Goal: Task Accomplishment & Management: Use online tool/utility

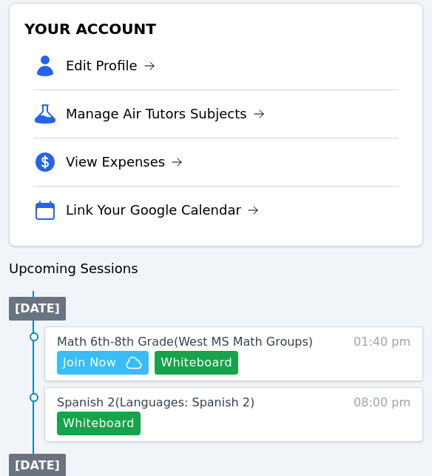
scroll to position [539, 0]
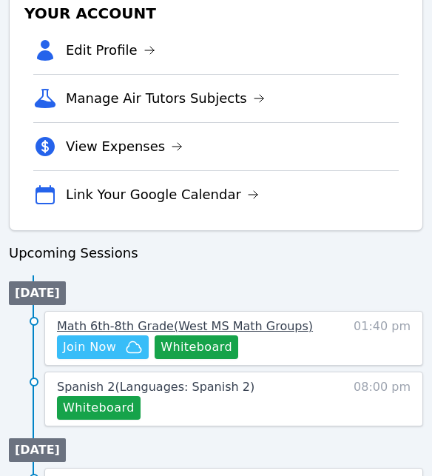
click at [229, 324] on span "Math 6th-8th Grade ( West MS Math Groups )" at bounding box center [185, 326] width 256 height 14
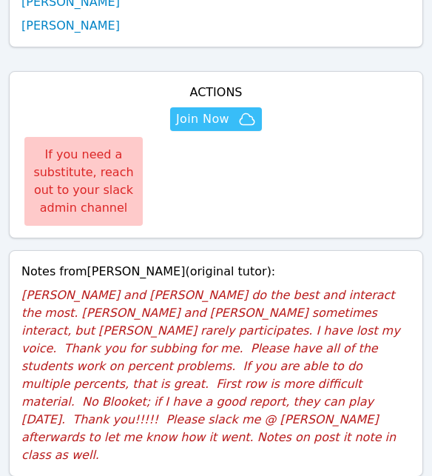
scroll to position [855, 0]
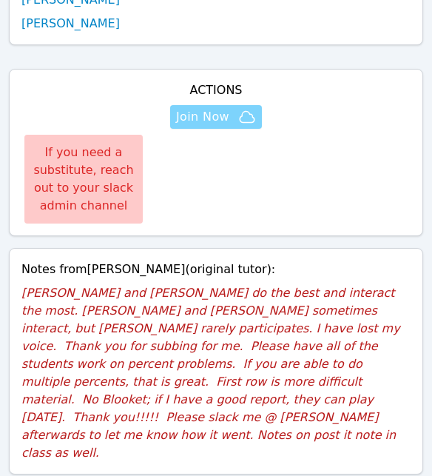
click at [182, 108] on span "Join Now" at bounding box center [202, 117] width 53 height 18
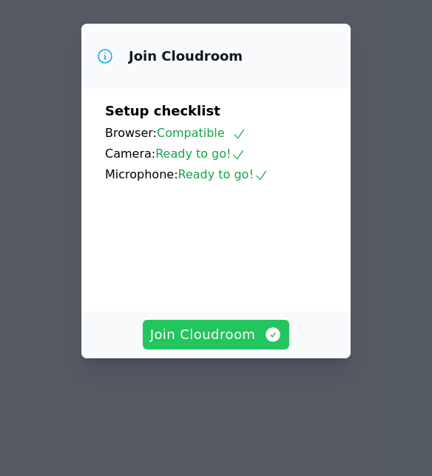
click at [214, 335] on span "Join Cloudroom" at bounding box center [216, 334] width 132 height 21
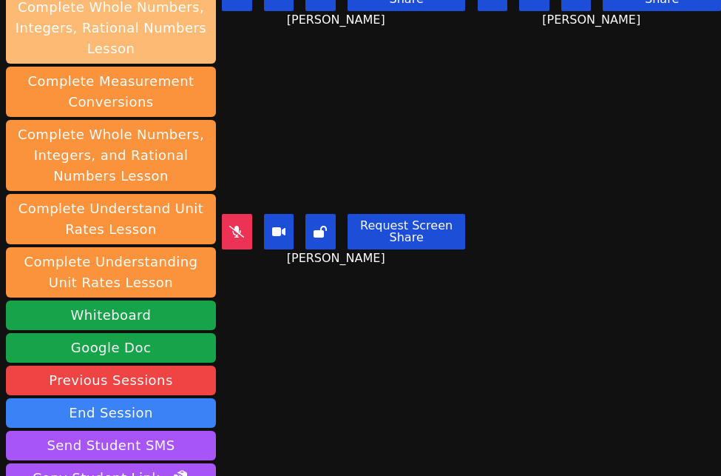
scroll to position [311, 0]
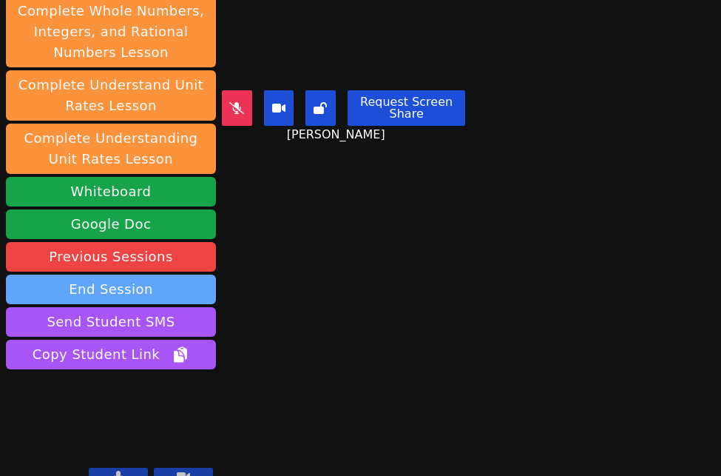
click at [192, 274] on button "End Session" at bounding box center [111, 289] width 210 height 30
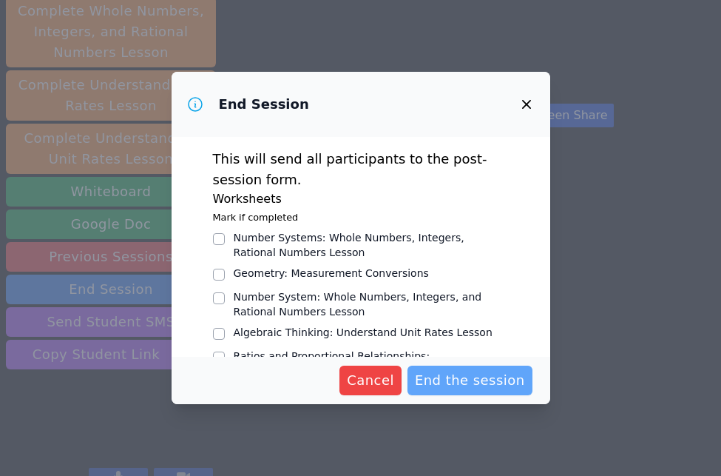
click at [431, 370] on span "End the session" at bounding box center [470, 380] width 110 height 21
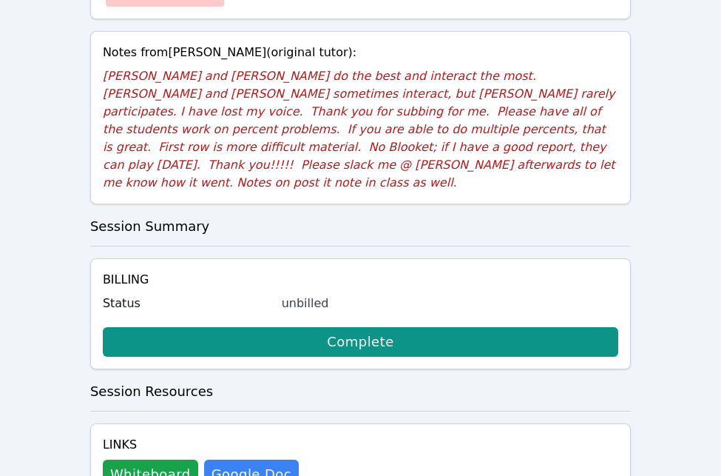
scroll to position [1008, 0]
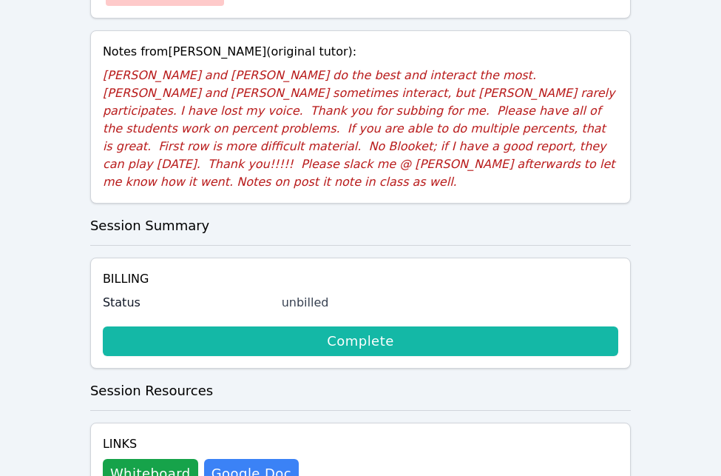
click at [367, 326] on link "Complete" at bounding box center [361, 341] width 516 height 30
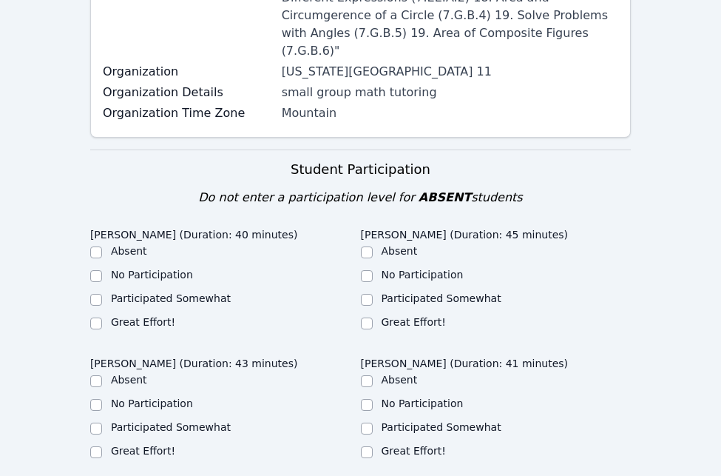
scroll to position [581, 0]
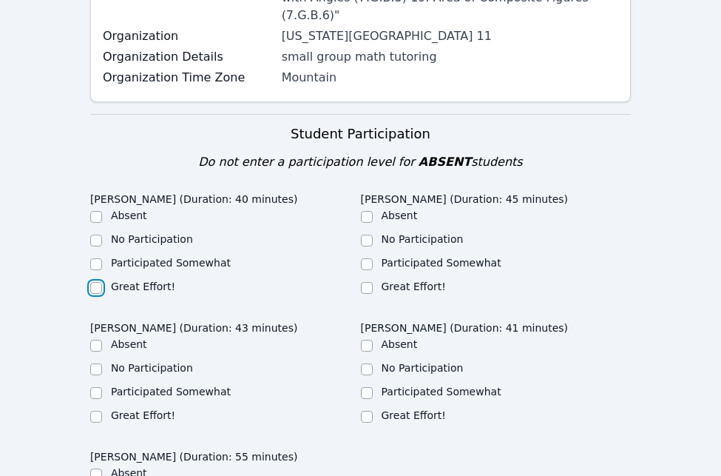
click at [95, 282] on input "Great Effort!" at bounding box center [96, 288] width 12 height 12
checkbox input "true"
click at [365, 282] on input "Great Effort!" at bounding box center [367, 288] width 12 height 12
checkbox input "true"
click at [95, 411] on input "Great Effort!" at bounding box center [96, 417] width 12 height 12
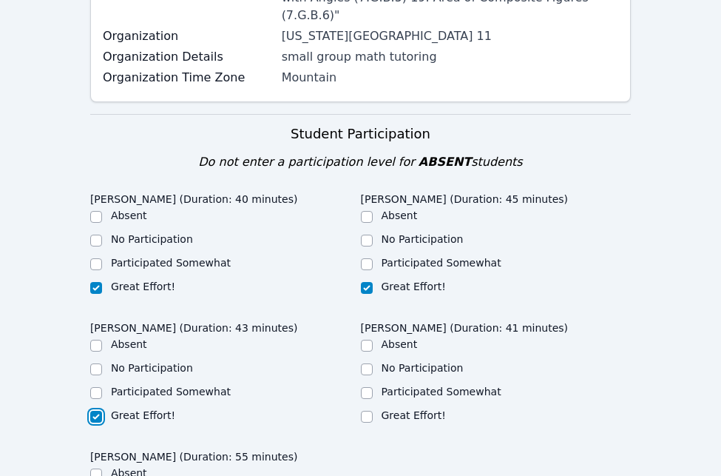
checkbox input "true"
click at [365, 387] on input "Participated Somewhat" at bounding box center [367, 393] width 12 height 12
checkbox input "true"
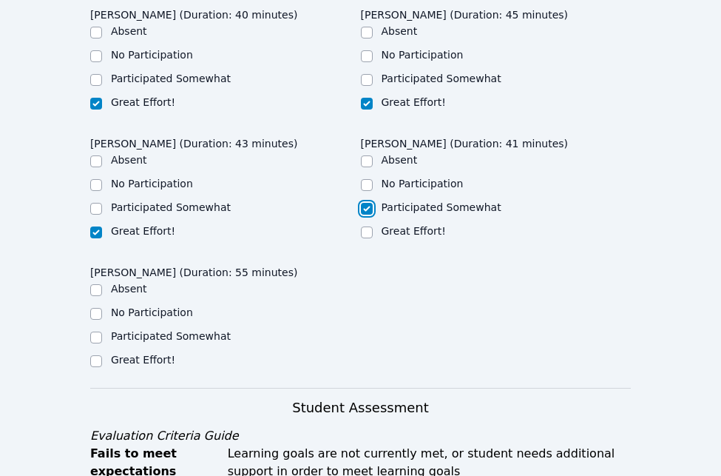
scroll to position [766, 0]
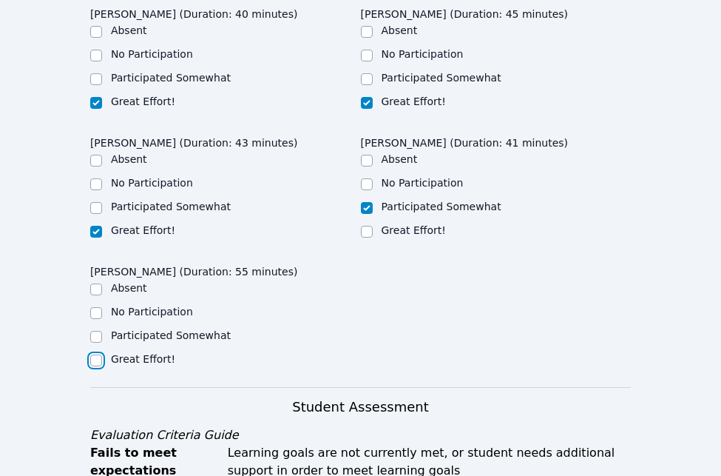
click at [95, 354] on input "Great Effort!" at bounding box center [96, 360] width 12 height 12
checkbox input "true"
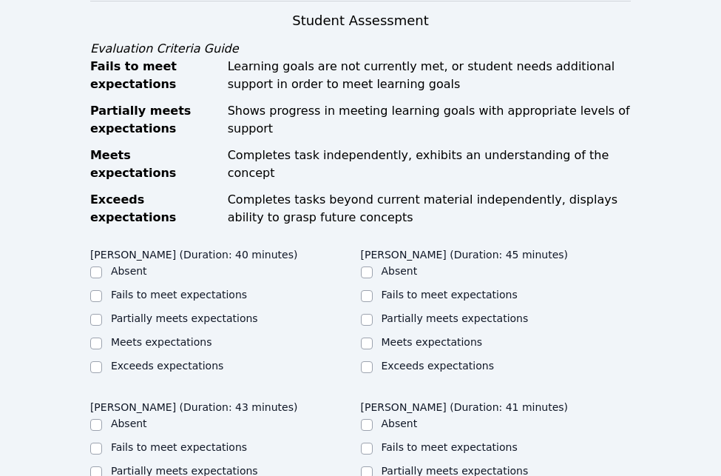
scroll to position [1169, 0]
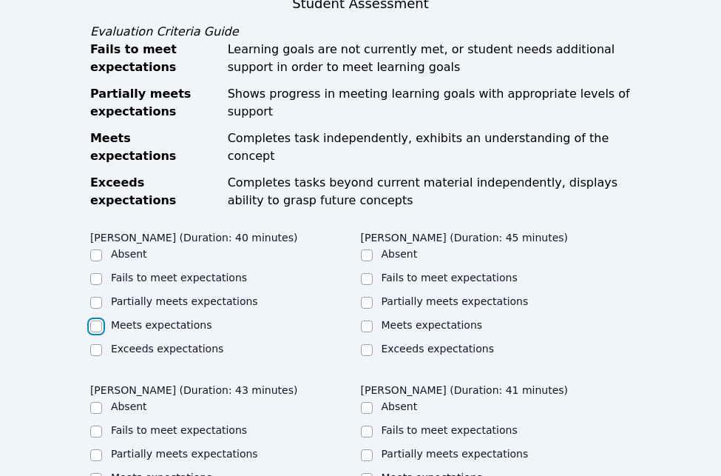
click at [93, 320] on input "Meets expectations" at bounding box center [96, 326] width 12 height 12
checkbox input "true"
click at [365, 320] on input "Meets expectations" at bounding box center [367, 326] width 12 height 12
checkbox input "true"
click at [95, 473] on input "Meets expectations" at bounding box center [96, 479] width 12 height 12
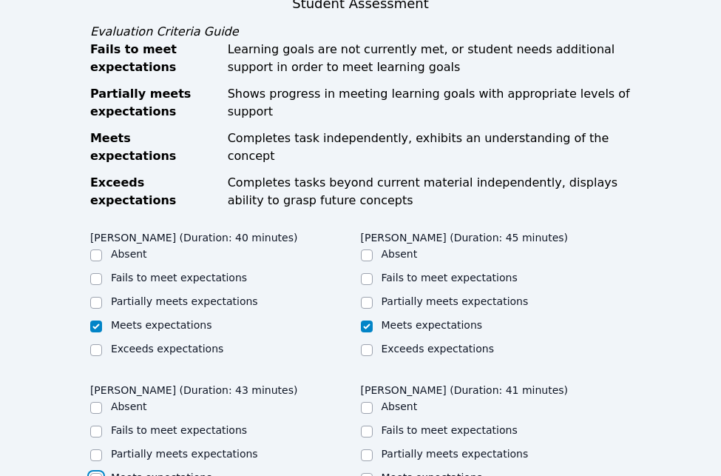
checkbox input "true"
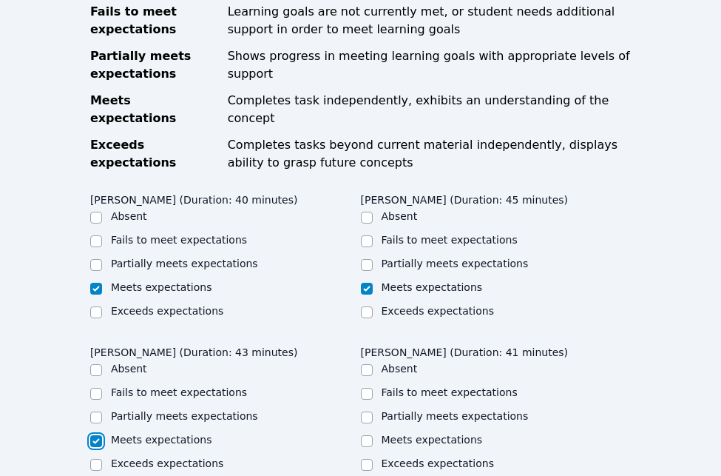
scroll to position [1224, 0]
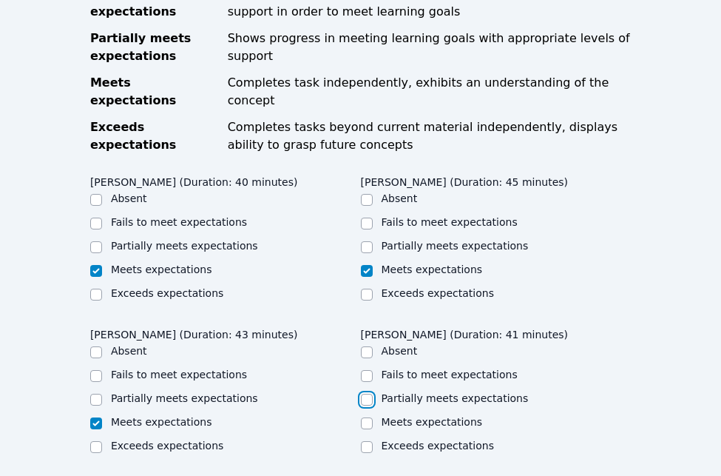
click at [365, 394] on input "Partially meets expectations" at bounding box center [367, 400] width 12 height 12
checkbox input "true"
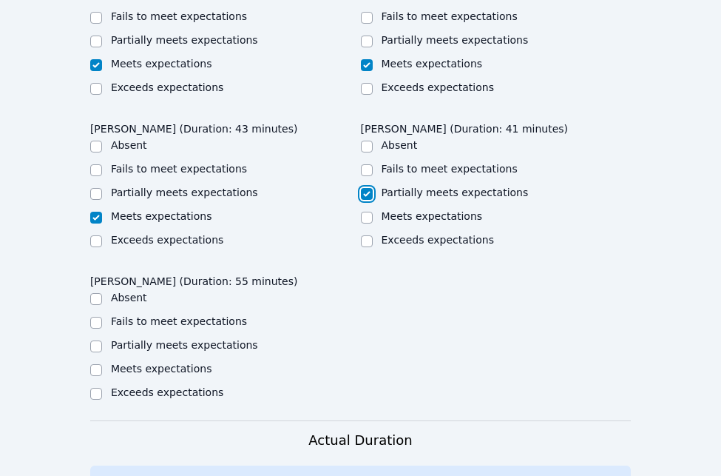
scroll to position [1434, 0]
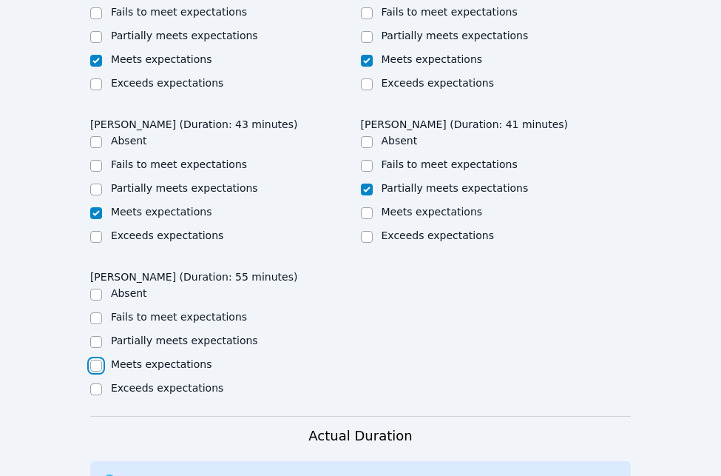
click at [94, 360] on input "Meets expectations" at bounding box center [96, 366] width 12 height 12
checkbox input "true"
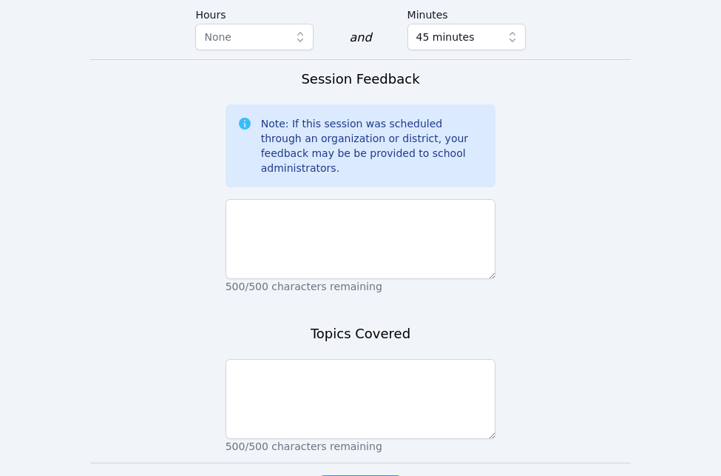
scroll to position [1967, 0]
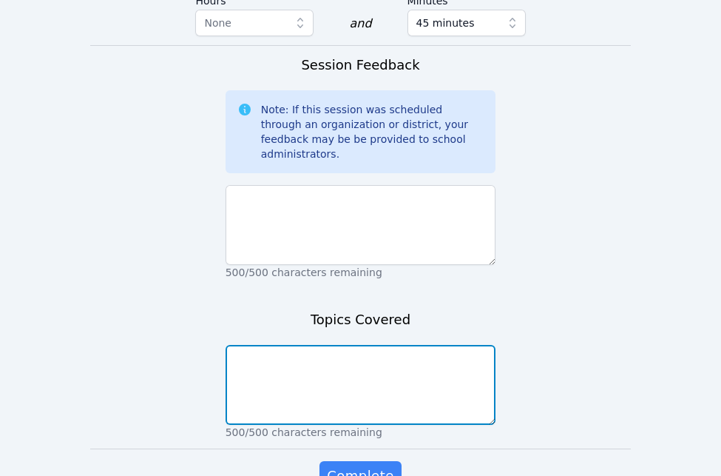
click at [398, 345] on textarea at bounding box center [361, 385] width 271 height 80
type textarea "Percentages"
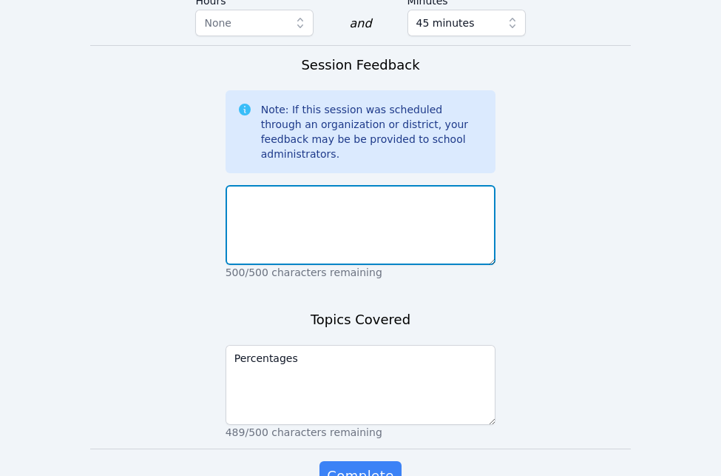
click at [399, 185] on textarea at bounding box center [361, 225] width 271 height 80
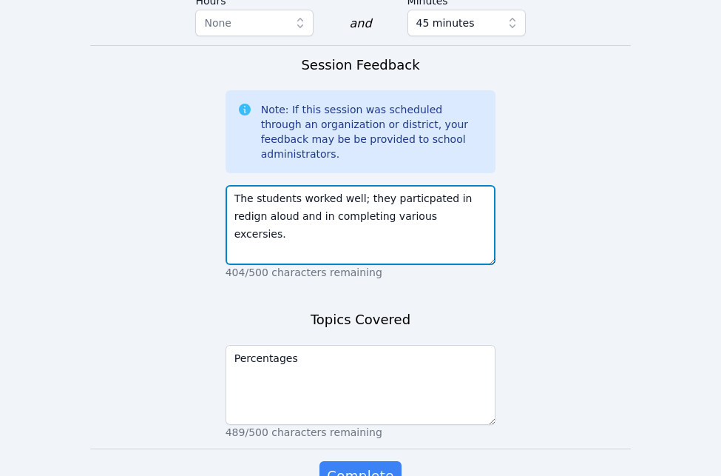
click at [411, 185] on textarea "The students worked well; they particpated in redign aloud and in completing va…" at bounding box center [361, 225] width 271 height 80
click at [451, 185] on textarea "The students worked well; they participated in redign aloud and in completing v…" at bounding box center [361, 225] width 271 height 80
click at [485, 185] on textarea "The students worked well; they participated in redign aloud and in completing v…" at bounding box center [361, 225] width 271 height 80
click at [248, 185] on textarea "The students worked well; they participated in redign aloud and in completing v…" at bounding box center [361, 225] width 271 height 80
click at [264, 185] on textarea "The students worked well; they participated in redign aloud and in completing v…" at bounding box center [361, 225] width 271 height 80
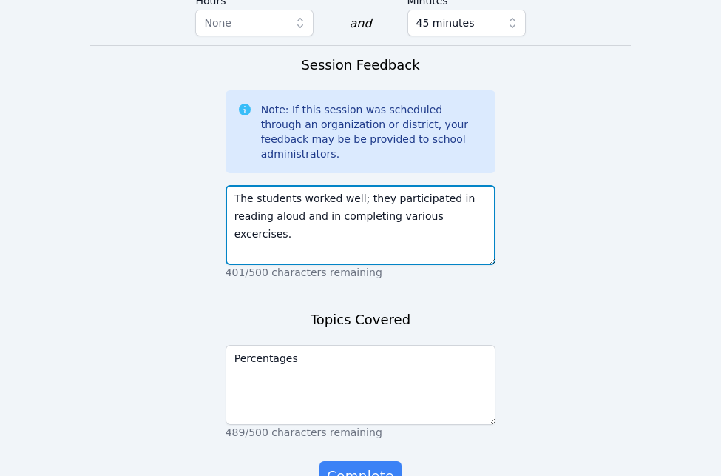
click at [456, 185] on textarea "The students worked well; they participated in reading aloud and in completing …" at bounding box center [361, 225] width 271 height 80
click at [487, 185] on textarea "The students worked well; they participated in reading aloud and in completing …" at bounding box center [361, 225] width 271 height 80
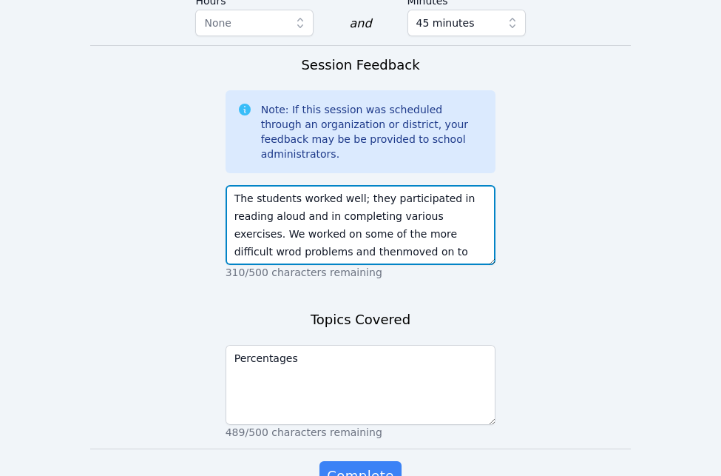
click at [323, 185] on textarea "The students worked well; they participated in reading aloud and in completing …" at bounding box center [361, 225] width 271 height 80
click at [445, 185] on textarea "The students worked well; they participated in reading aloud and in completing …" at bounding box center [361, 225] width 271 height 80
click at [480, 185] on textarea "The students worked well; they participated in reading aloud and in completing …" at bounding box center [361, 225] width 271 height 80
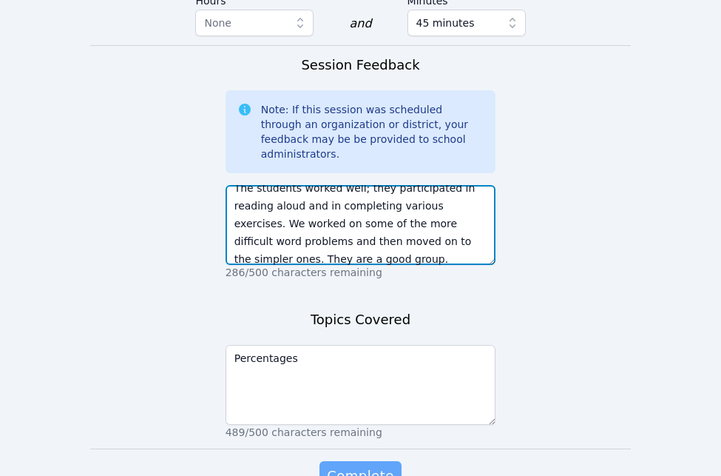
type textarea "The students worked well; they participated in reading aloud and in completing …"
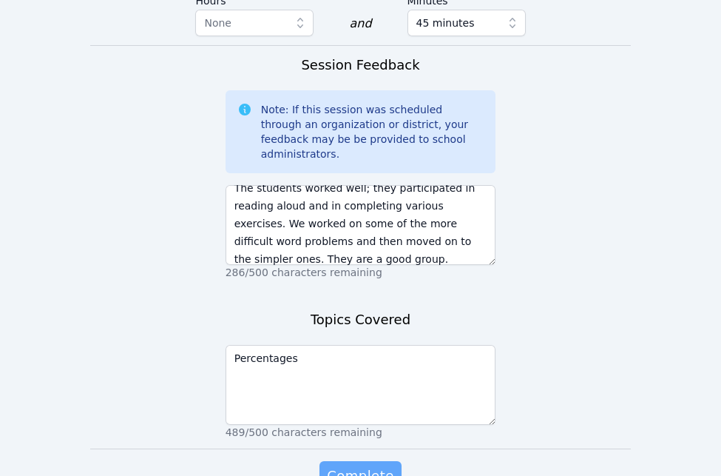
click at [389, 465] on span "Complete" at bounding box center [360, 475] width 67 height 21
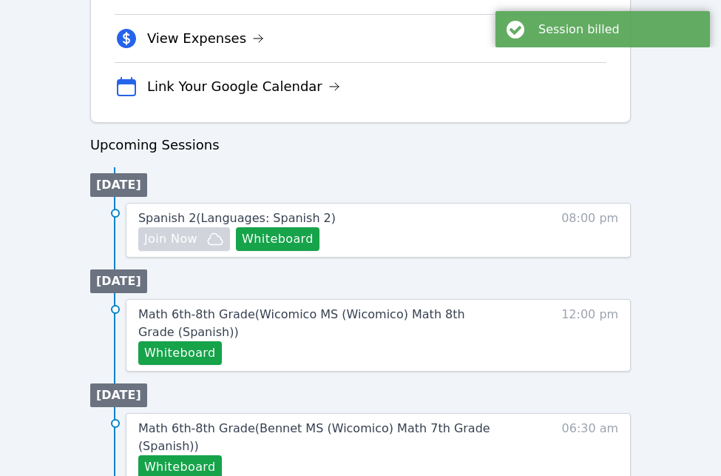
scroll to position [605, 0]
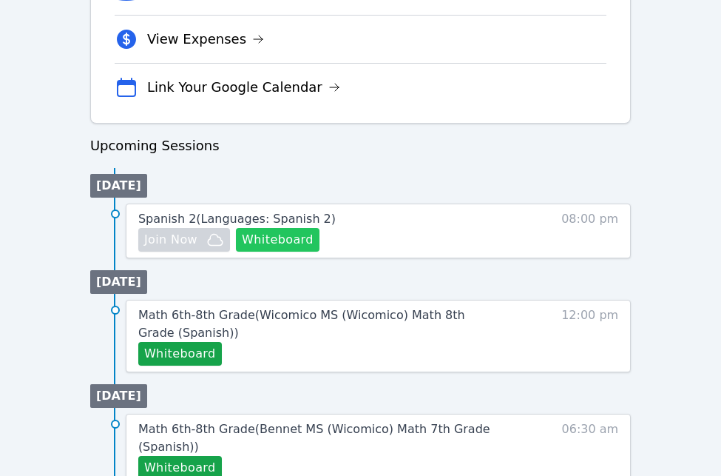
click at [284, 241] on button "Whiteboard" at bounding box center [278, 240] width 84 height 24
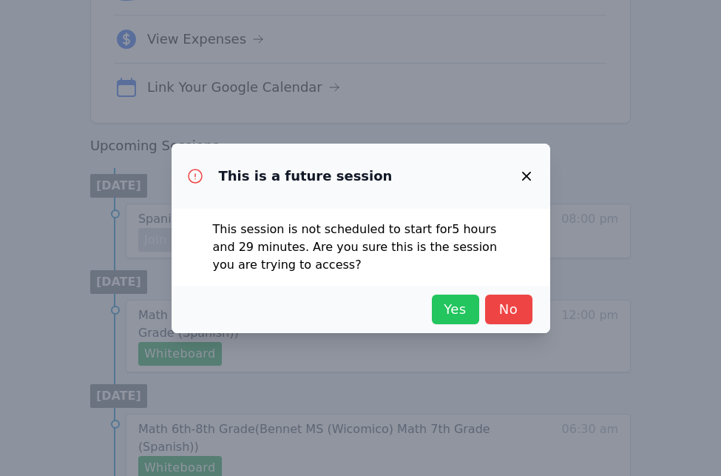
click at [458, 307] on span "Yes" at bounding box center [455, 309] width 33 height 21
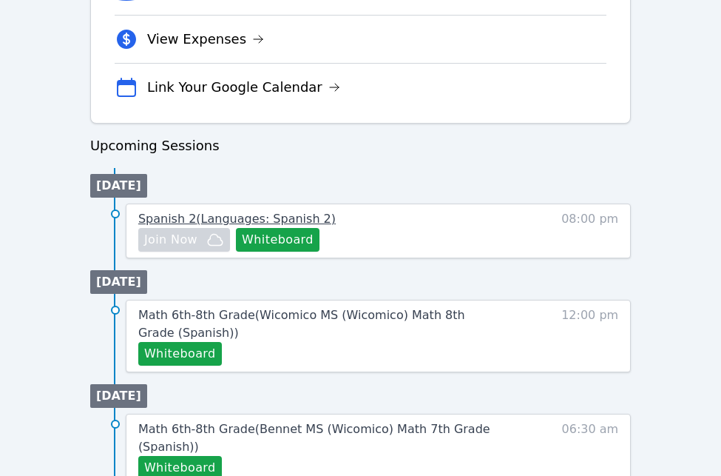
click at [304, 220] on span "Spanish 2 ( Languages: Spanish 2 )" at bounding box center [237, 219] width 198 height 14
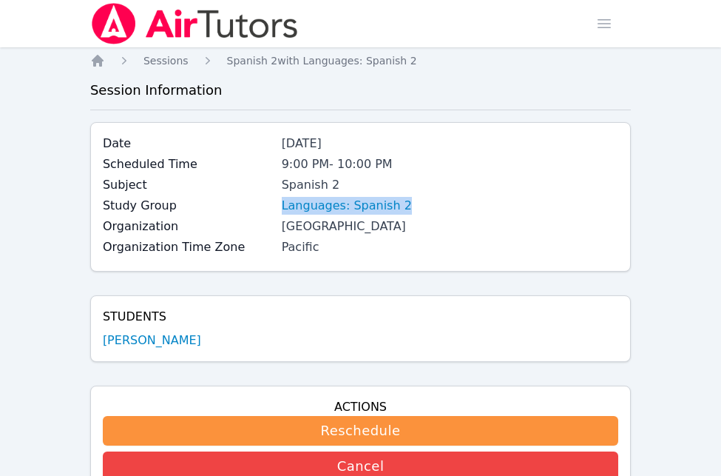
drag, startPoint x: 411, startPoint y: 201, endPoint x: 274, endPoint y: 202, distance: 137.6
click at [274, 202] on div "Study Group Languages: Spanish 2" at bounding box center [361, 207] width 516 height 21
copy div "Languages: Spanish 2"
